Goal: Use online tool/utility: Use online tool/utility

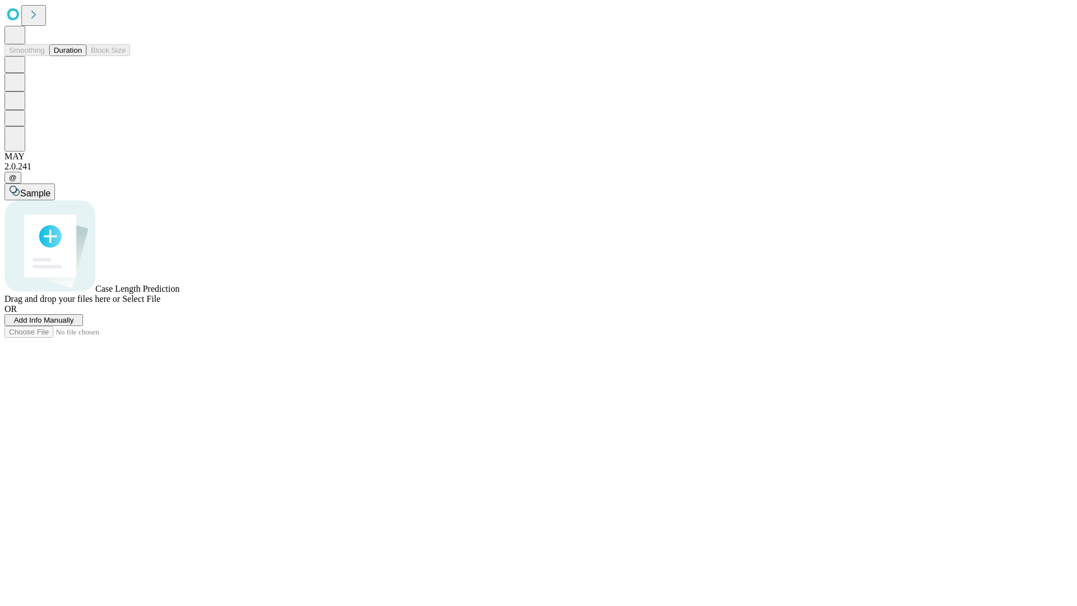
click at [82, 56] on button "Duration" at bounding box center [67, 50] width 37 height 12
click at [160, 304] on span "Select File" at bounding box center [141, 299] width 38 height 10
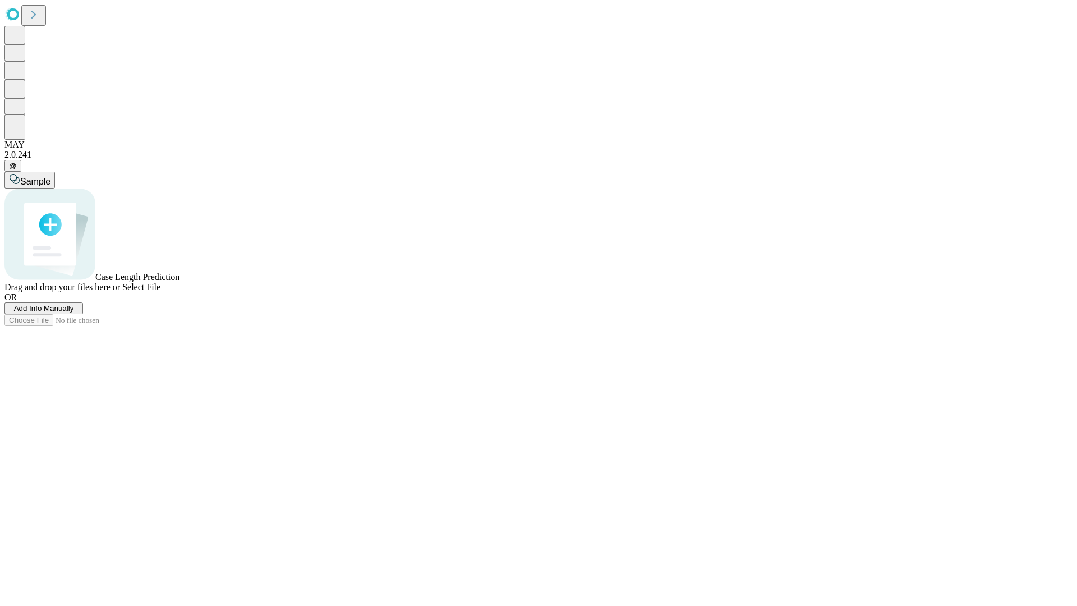
click at [160, 292] on span "Select File" at bounding box center [141, 287] width 38 height 10
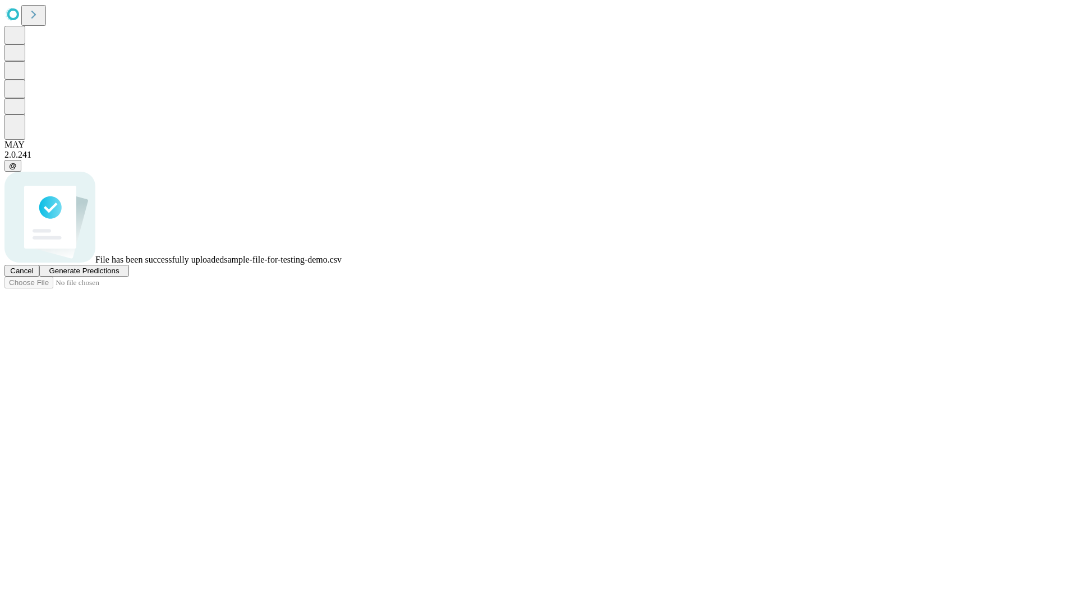
click at [119, 275] on span "Generate Predictions" at bounding box center [84, 271] width 70 height 8
